Goal: Find specific page/section

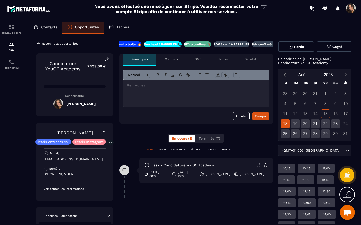
click at [191, 98] on div at bounding box center [196, 93] width 146 height 27
click at [203, 85] on p "**********" at bounding box center [196, 85] width 138 height 5
click at [262, 117] on div "Envoyer" at bounding box center [261, 116] width 12 height 5
click at [38, 46] on div "Revenir aux opportunités Candidature YouGC Academy 2 599,00 € Responsable [PERS…" at bounding box center [74, 172] width 77 height 261
click at [38, 45] on icon at bounding box center [38, 44] width 5 height 5
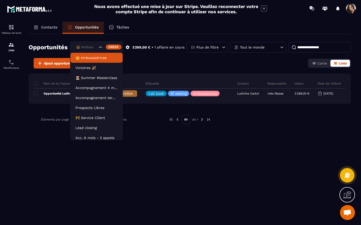
click at [98, 47] on div "👑 Ambassadrices" at bounding box center [96, 48] width 53 height 12
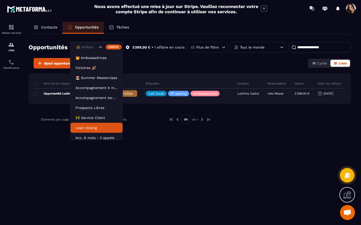
click at [102, 126] on p "Lead closing" at bounding box center [96, 128] width 42 height 5
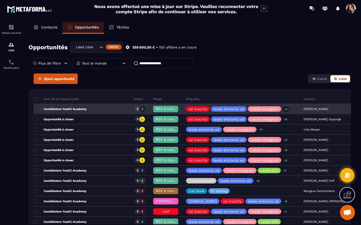
scroll to position [9, 0]
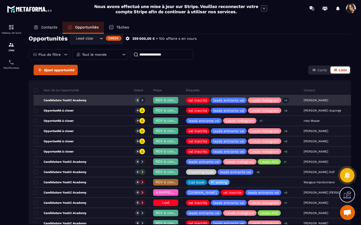
click at [96, 98] on div "Candidature YouGC Academy" at bounding box center [82, 101] width 96 height 10
